Goal: Information Seeking & Learning: Learn about a topic

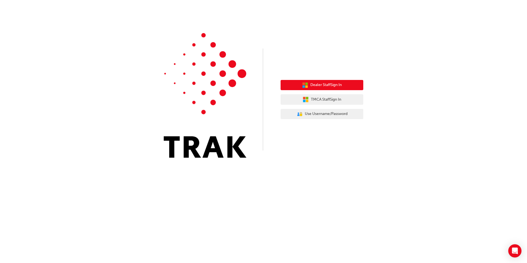
click at [318, 85] on span "Dealer Staff Sign In" at bounding box center [325, 85] width 31 height 6
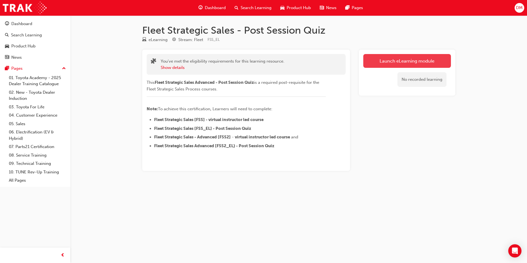
click at [409, 62] on link "Launch eLearning module" at bounding box center [407, 61] width 88 height 14
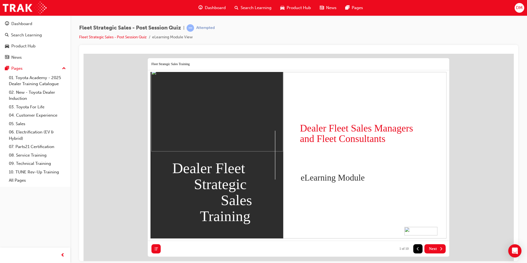
click at [435, 250] on span "Next" at bounding box center [433, 248] width 8 height 5
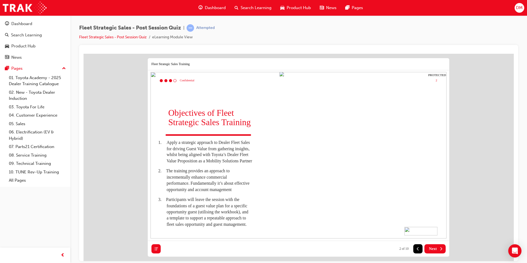
click at [436, 250] on span "Next" at bounding box center [433, 248] width 8 height 5
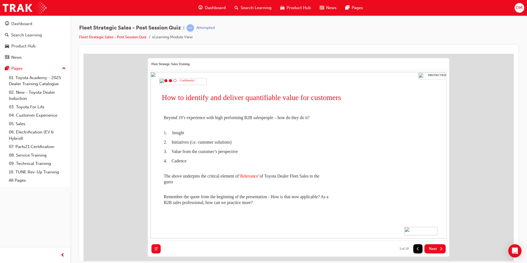
click at [436, 250] on span "Next" at bounding box center [433, 248] width 8 height 5
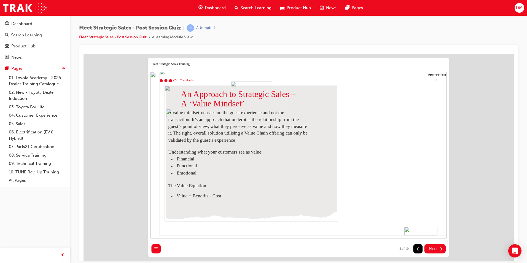
click at [436, 250] on span "Next" at bounding box center [433, 248] width 8 height 5
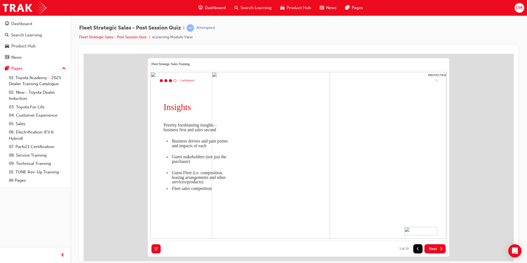
click at [436, 250] on span "Next" at bounding box center [433, 248] width 8 height 5
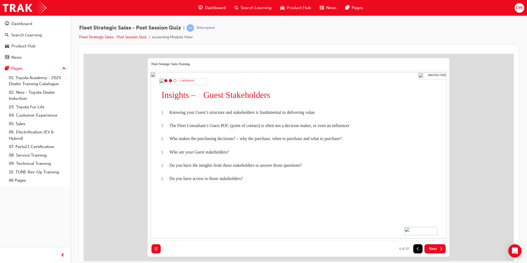
click at [436, 250] on span "Next" at bounding box center [433, 248] width 8 height 5
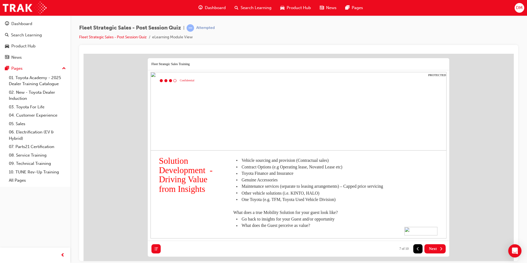
click at [436, 250] on span "Next" at bounding box center [433, 248] width 8 height 5
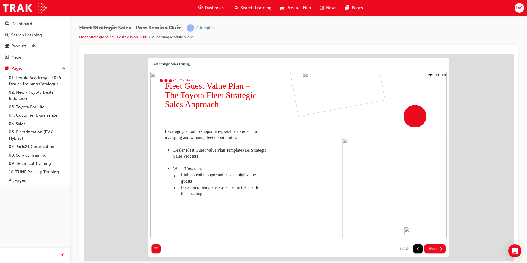
click at [436, 250] on span "Next" at bounding box center [433, 248] width 8 height 5
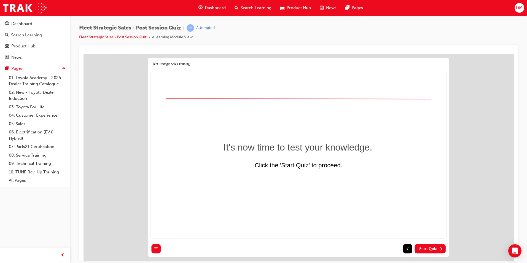
click at [436, 250] on span "Start Quiz" at bounding box center [428, 248] width 18 height 5
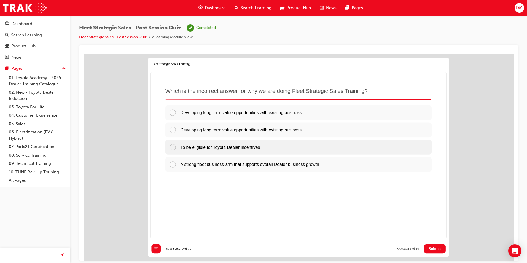
click at [173, 147] on div at bounding box center [174, 146] width 11 height 7
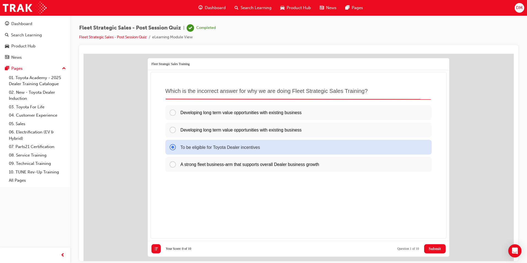
click at [437, 250] on span "Submit" at bounding box center [435, 248] width 12 height 5
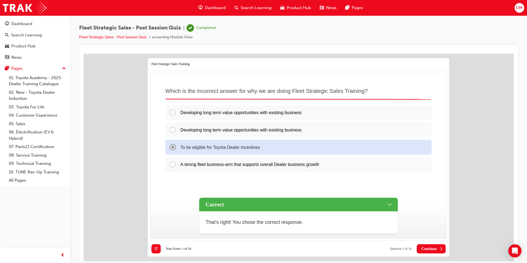
click at [432, 248] on span "Continue" at bounding box center [428, 248] width 15 height 5
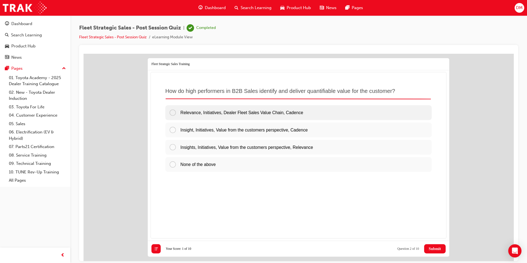
click at [173, 111] on div at bounding box center [174, 112] width 11 height 7
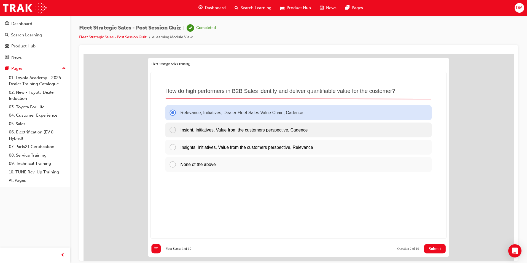
click at [173, 129] on div at bounding box center [174, 129] width 11 height 7
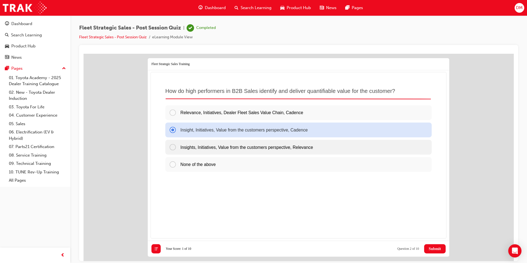
click at [173, 145] on div at bounding box center [174, 146] width 11 height 7
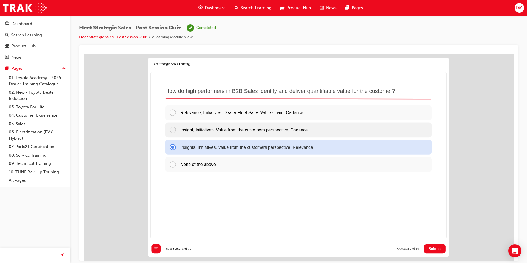
click at [173, 129] on div at bounding box center [174, 129] width 11 height 7
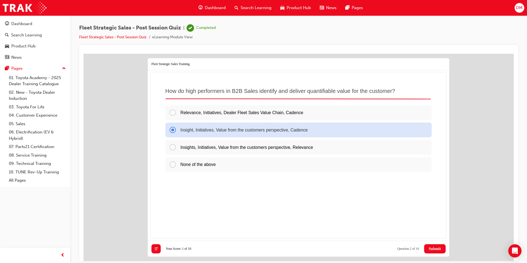
click at [432, 248] on span "Submit" at bounding box center [435, 248] width 12 height 5
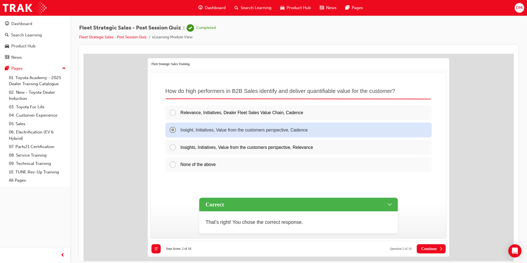
click at [432, 249] on span "Continue" at bounding box center [428, 248] width 15 height 5
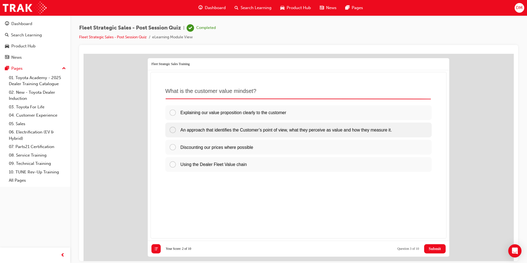
click at [174, 130] on div at bounding box center [174, 129] width 11 height 7
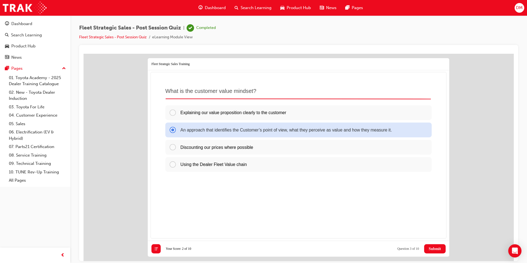
click at [434, 247] on span "Submit" at bounding box center [435, 248] width 12 height 5
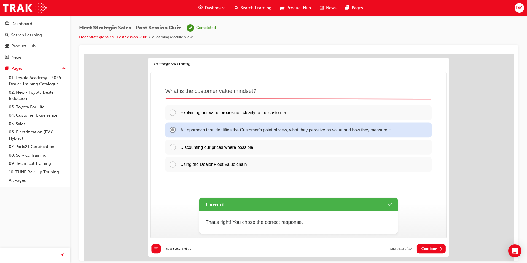
click at [428, 246] on span "Continue" at bounding box center [428, 248] width 15 height 5
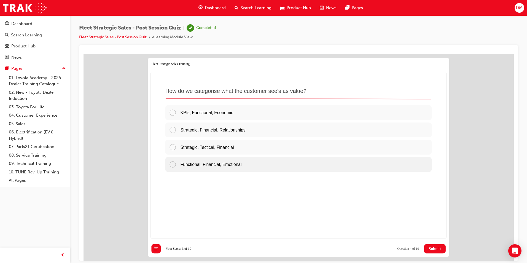
click at [172, 163] on div at bounding box center [174, 163] width 11 height 7
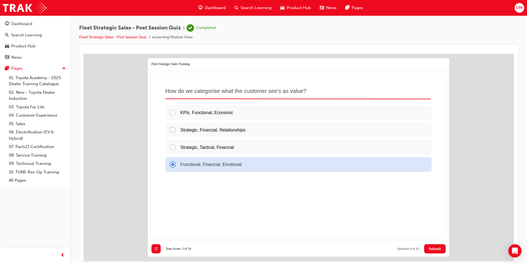
click at [429, 247] on span "Submit" at bounding box center [435, 248] width 12 height 5
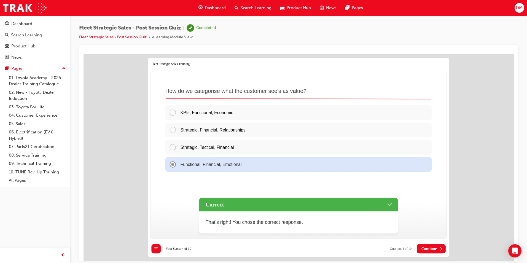
click at [428, 249] on span "Continue" at bounding box center [428, 248] width 15 height 5
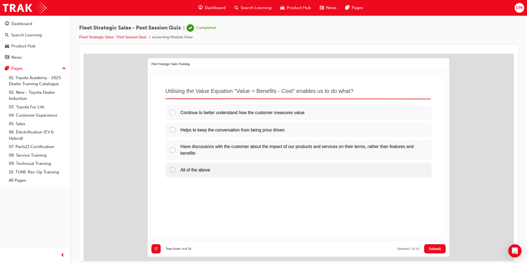
click at [174, 169] on div at bounding box center [174, 169] width 11 height 7
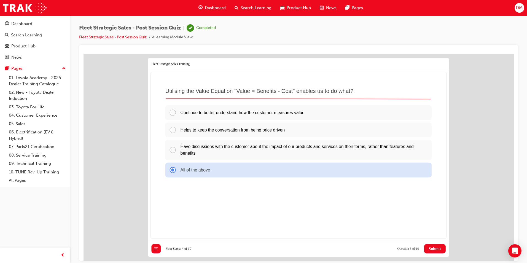
click at [431, 249] on span "Submit" at bounding box center [435, 248] width 12 height 5
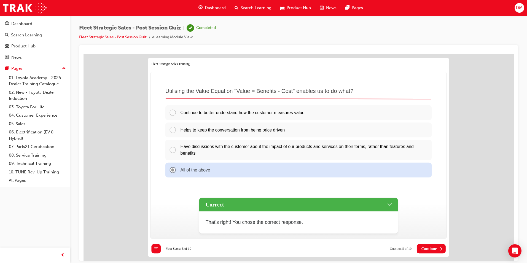
click at [435, 248] on span "Continue" at bounding box center [428, 248] width 15 height 5
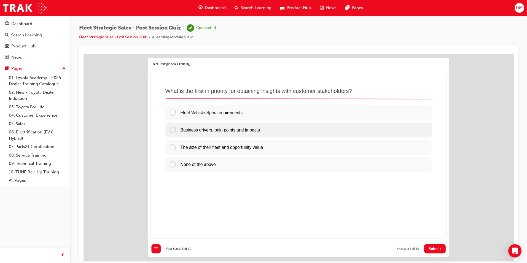
click at [173, 130] on div at bounding box center [174, 129] width 11 height 7
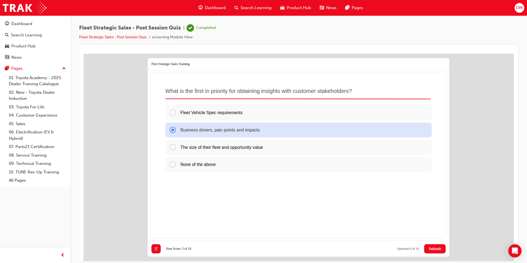
click at [430, 248] on span "Submit" at bounding box center [435, 248] width 12 height 5
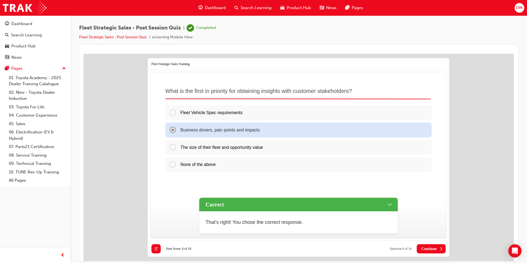
click at [430, 247] on span "Continue" at bounding box center [428, 248] width 15 height 5
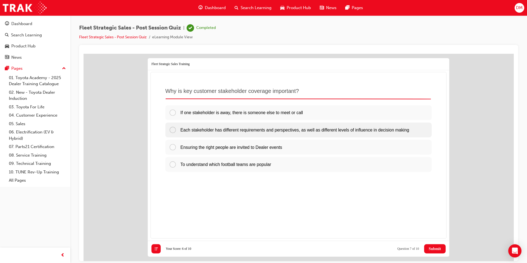
click at [173, 129] on div at bounding box center [174, 129] width 11 height 7
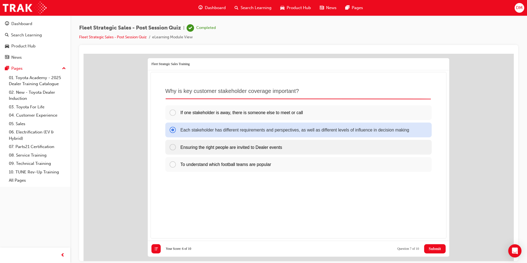
click at [173, 148] on div at bounding box center [174, 146] width 11 height 7
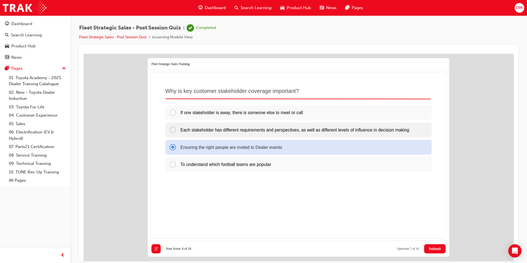
click at [172, 129] on div at bounding box center [174, 129] width 11 height 7
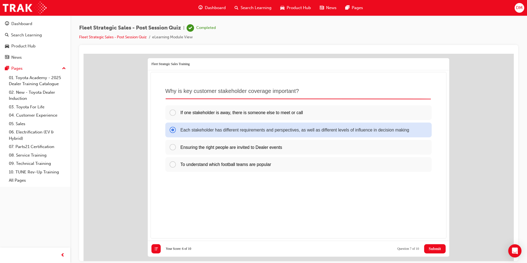
click at [433, 248] on span "Submit" at bounding box center [435, 248] width 12 height 5
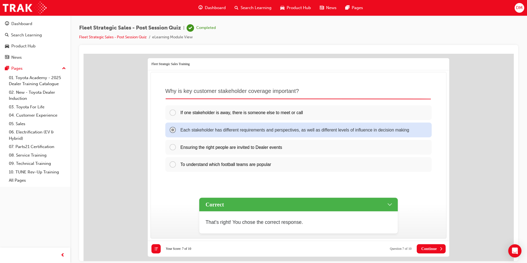
click at [433, 245] on button "Continue" at bounding box center [431, 248] width 29 height 9
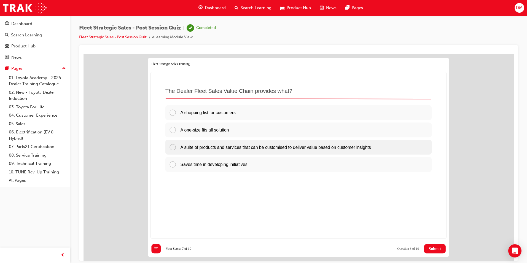
click at [174, 147] on div at bounding box center [174, 146] width 11 height 7
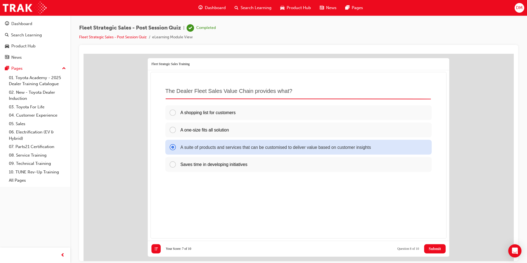
click at [430, 249] on span "Submit" at bounding box center [435, 248] width 12 height 5
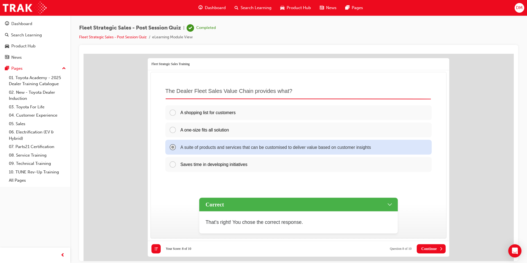
click at [430, 248] on span "Continue" at bounding box center [428, 248] width 15 height 5
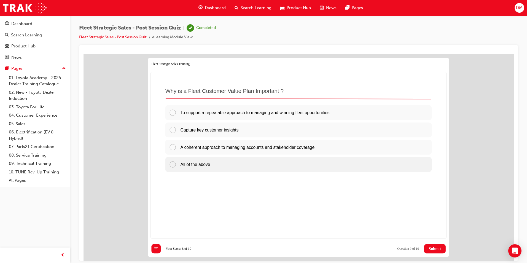
click at [173, 163] on div at bounding box center [174, 163] width 11 height 7
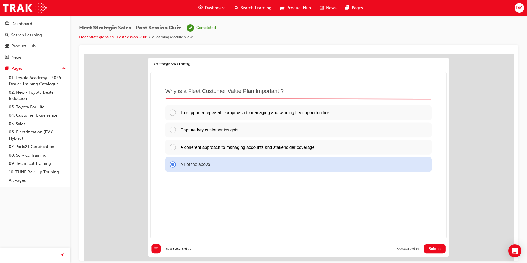
click at [438, 247] on span "Submit" at bounding box center [435, 248] width 12 height 5
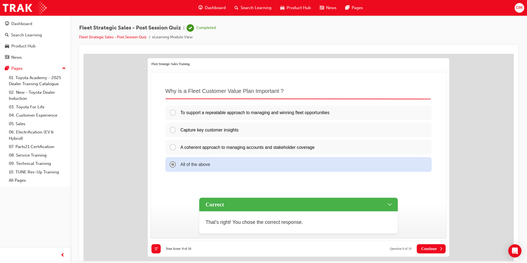
click at [424, 248] on span "Continue" at bounding box center [428, 248] width 15 height 5
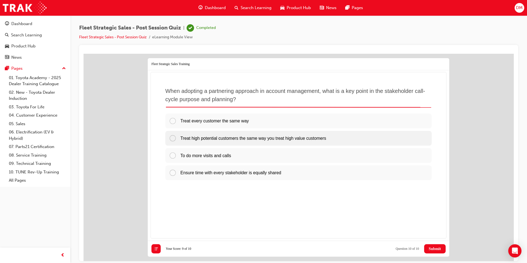
click at [172, 138] on div at bounding box center [174, 137] width 11 height 7
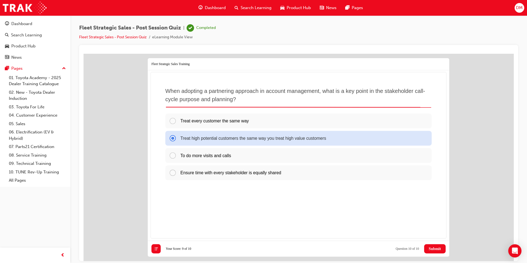
click at [435, 248] on span "Submit" at bounding box center [435, 248] width 12 height 5
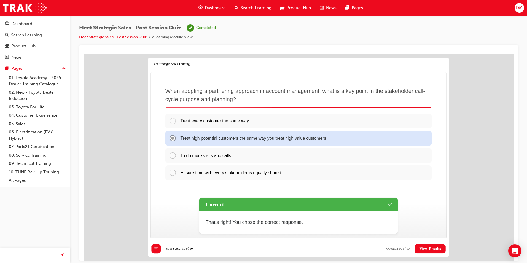
click at [428, 249] on span "View Results" at bounding box center [429, 248] width 21 height 5
